Goal: Information Seeking & Learning: Learn about a topic

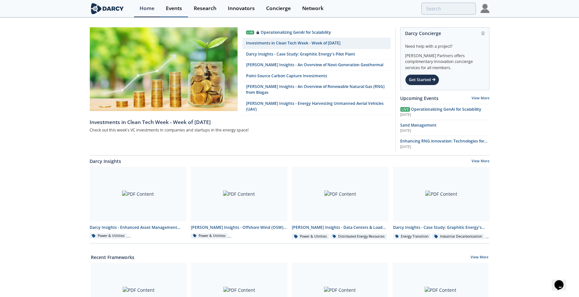
click at [181, 10] on div "Events" at bounding box center [174, 8] width 16 height 5
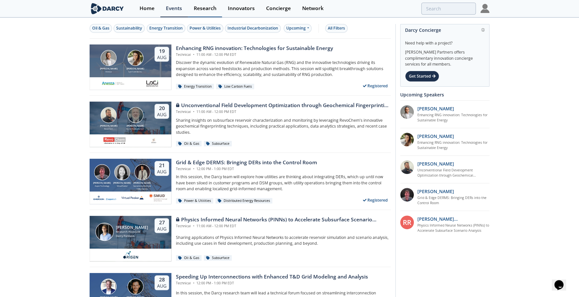
click at [203, 12] on link "Research" at bounding box center [205, 8] width 34 height 17
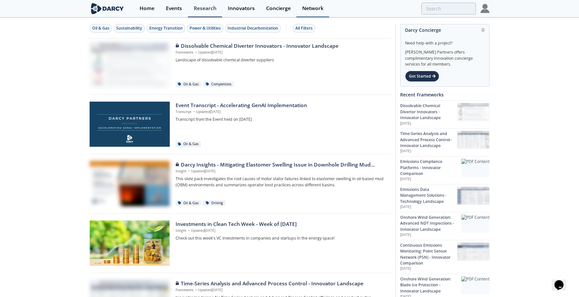
click at [312, 8] on div "Network" at bounding box center [312, 8] width 21 height 5
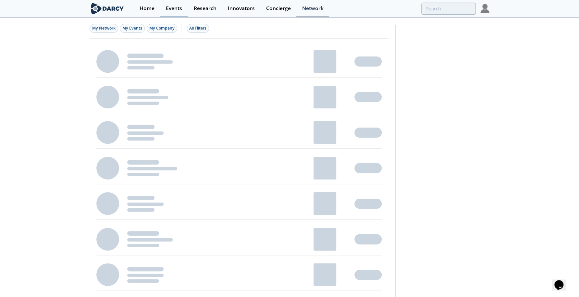
click at [176, 6] on div "Events" at bounding box center [174, 8] width 16 height 5
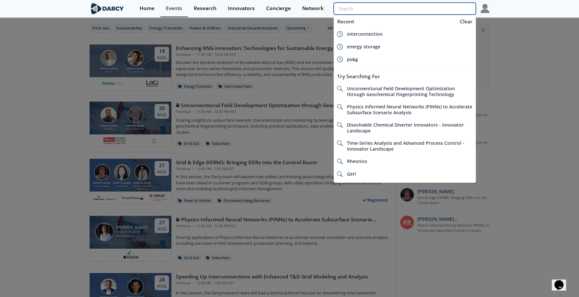
click at [445, 10] on input "search" at bounding box center [405, 9] width 142 height 12
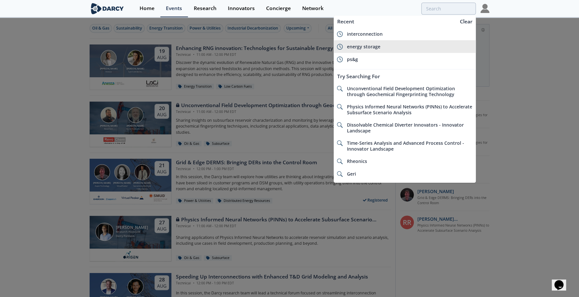
click at [379, 47] on div "energy storage" at bounding box center [410, 47] width 126 height 6
type input "energy storage"
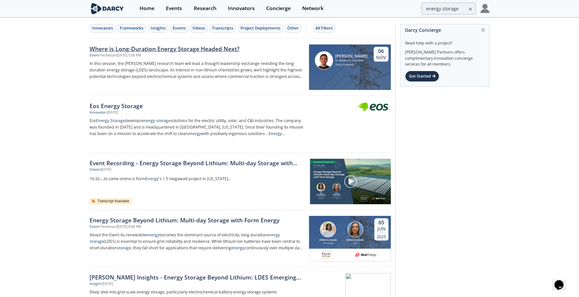
click at [210, 48] on div "Where is Long-Duration Energy Storage Headed Next?" at bounding box center [197, 48] width 215 height 8
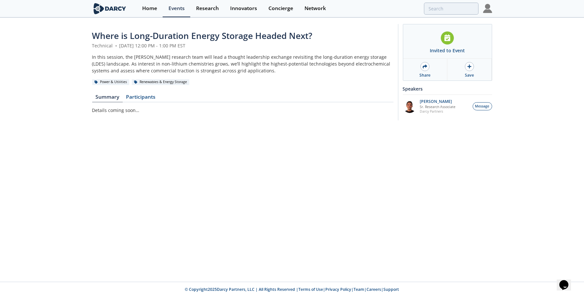
type input "energy storage"
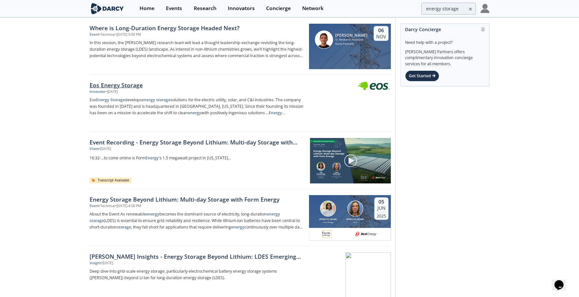
scroll to position [32, 0]
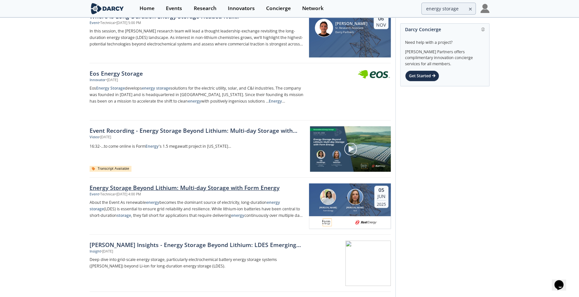
click at [225, 186] on div "Energy Storage Beyond Lithium: Multi-day Storage with Form Energy" at bounding box center [197, 187] width 215 height 8
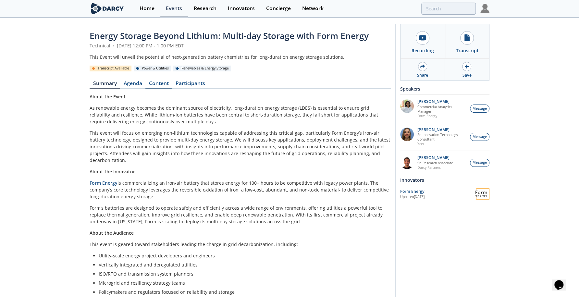
click at [162, 83] on link "Content" at bounding box center [158, 85] width 27 height 8
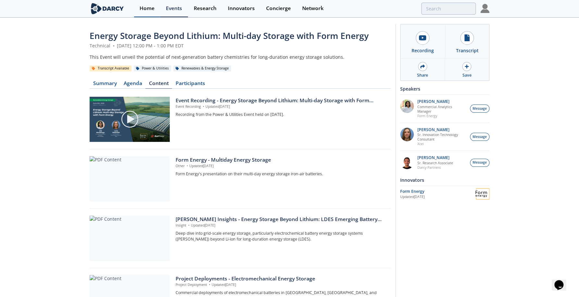
click at [149, 9] on div "Home" at bounding box center [147, 8] width 15 height 5
